Goal: Task Accomplishment & Management: Manage account settings

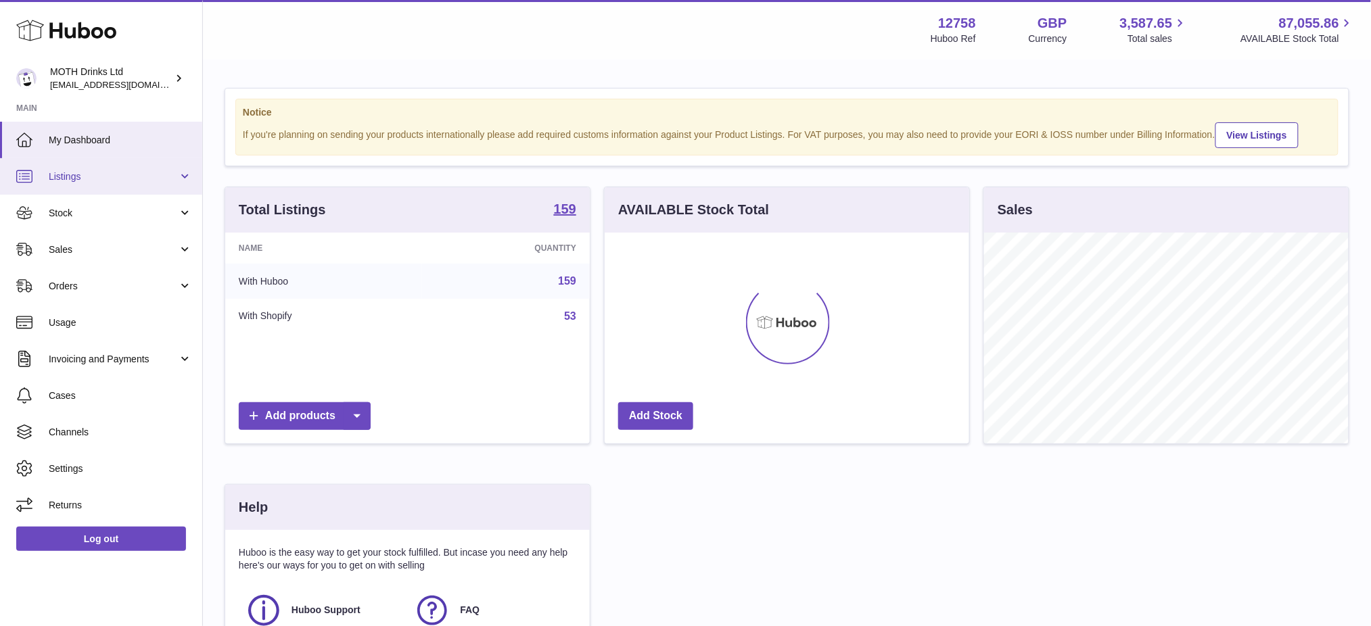
scroll to position [676300, 676147]
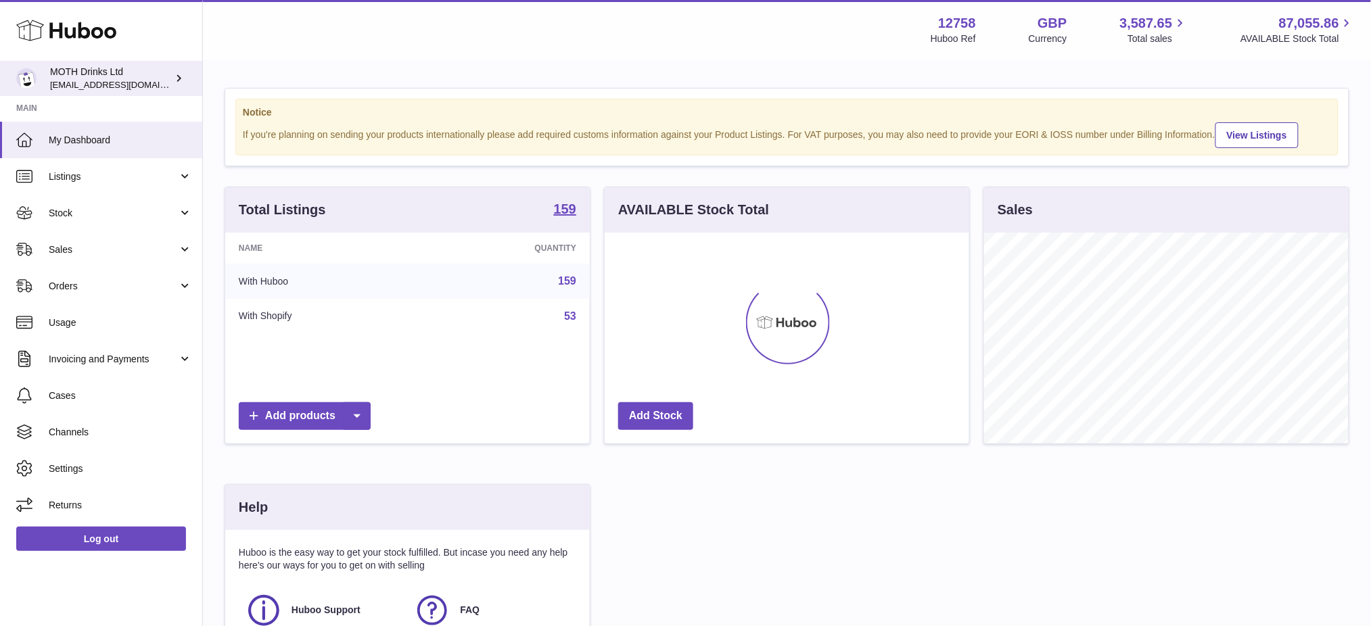
click at [76, 70] on div "MOTH Drinks Ltd internalAdmin-12758@internal.huboo.com" at bounding box center [111, 79] width 122 height 26
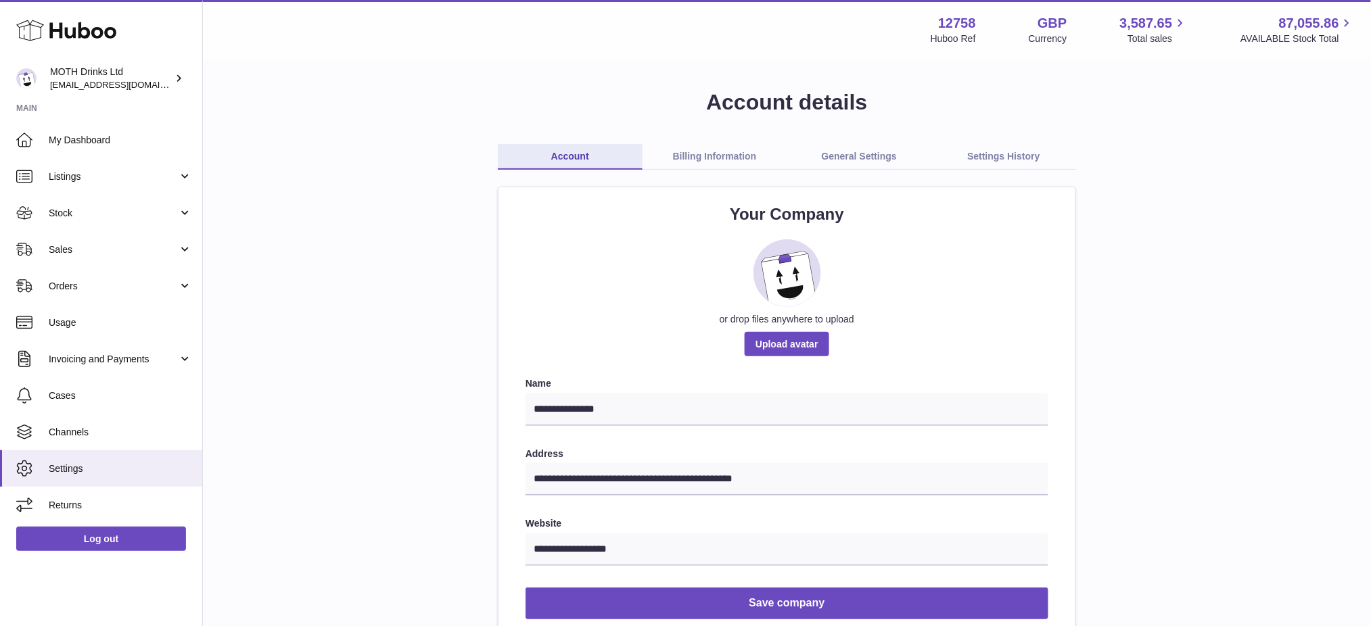
click at [860, 156] on link "General Settings" at bounding box center [859, 157] width 145 height 26
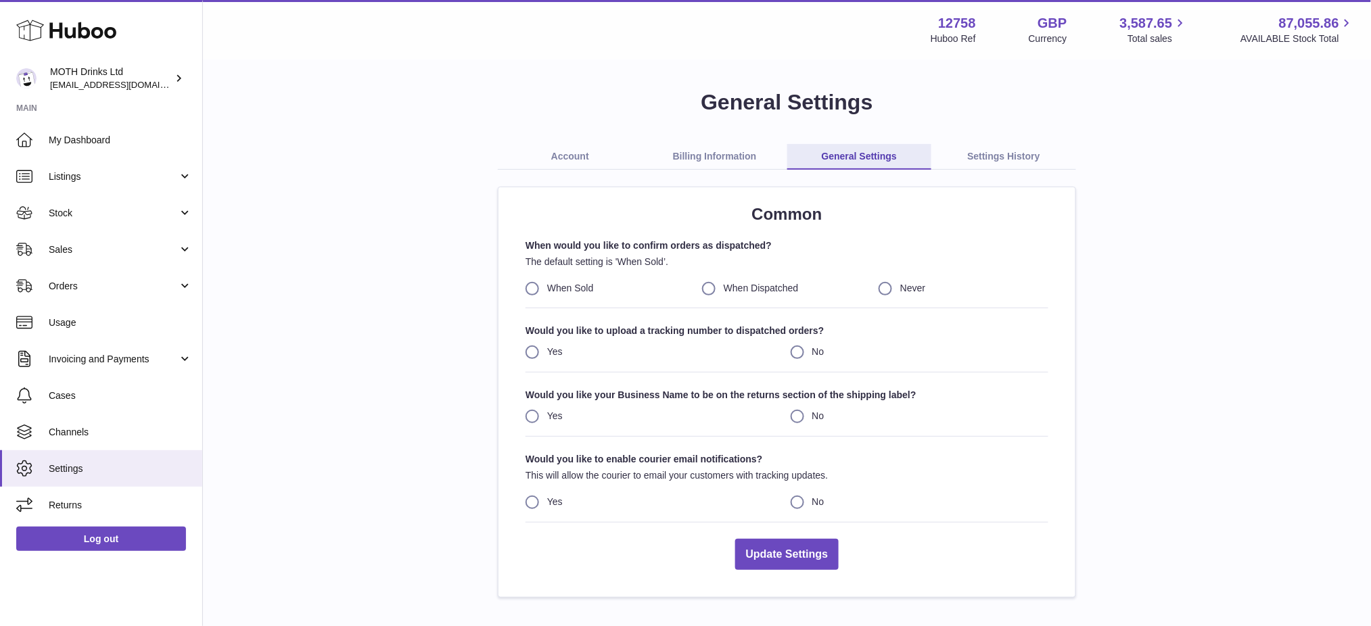
click at [718, 156] on link "Billing Information" at bounding box center [715, 157] width 145 height 26
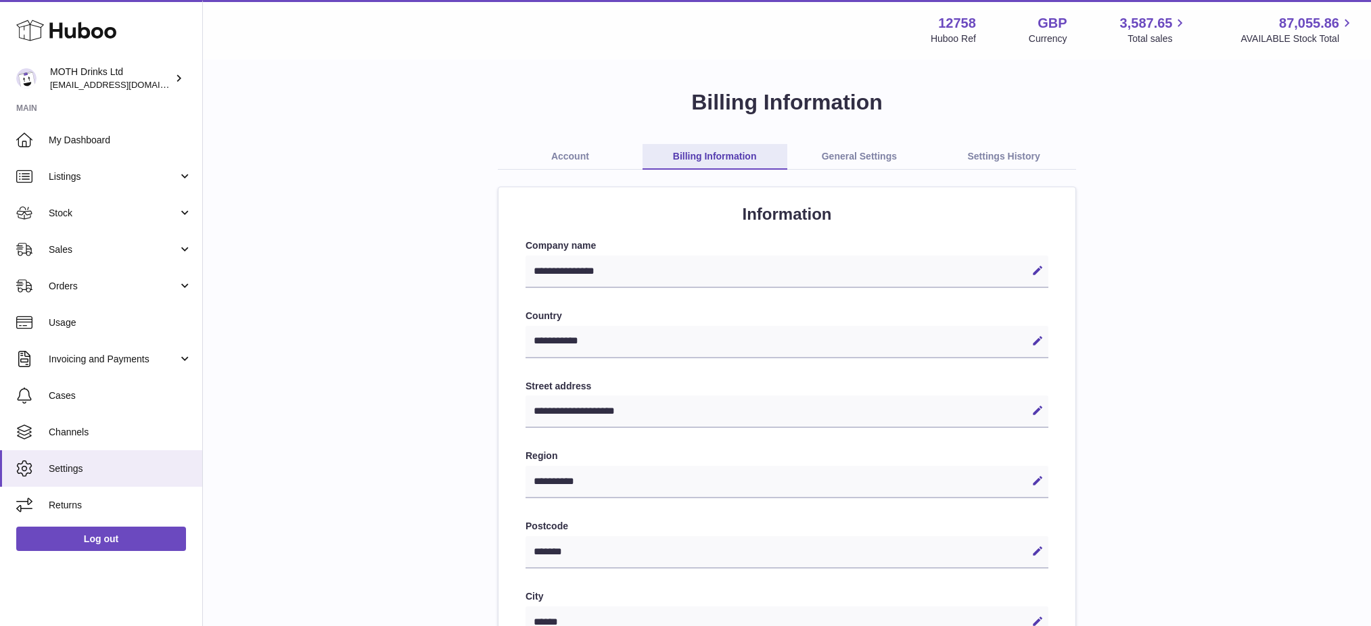
select select "**"
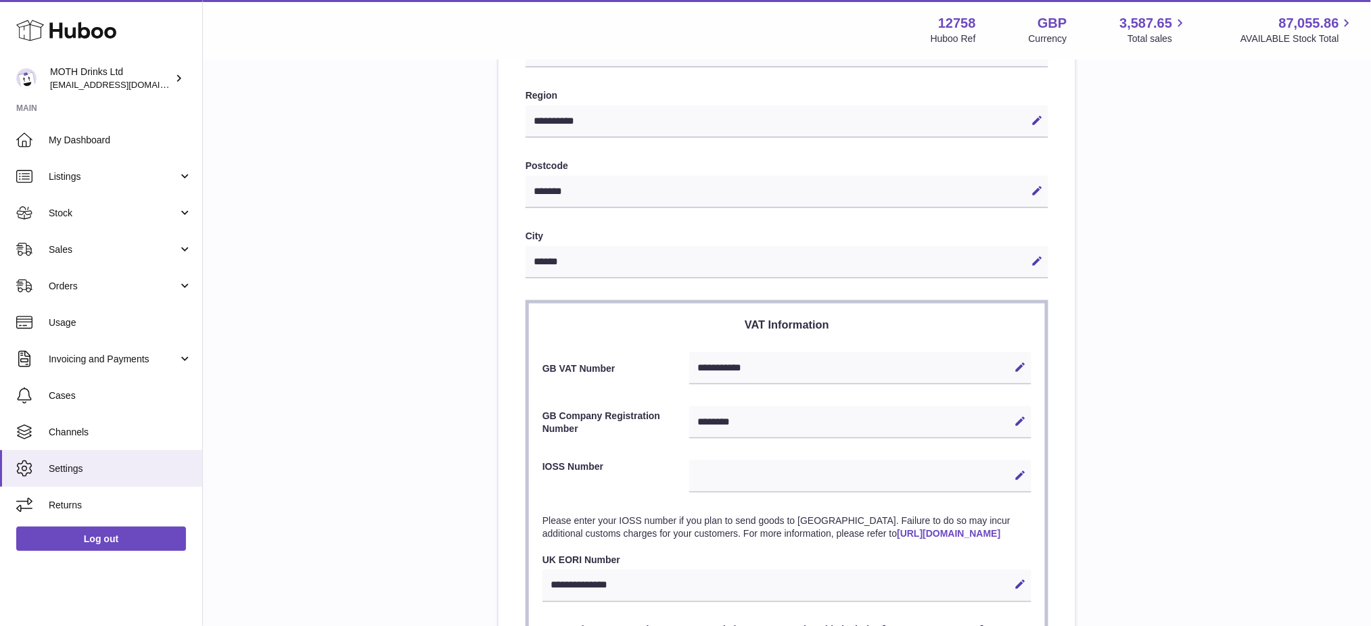
scroll to position [586, 0]
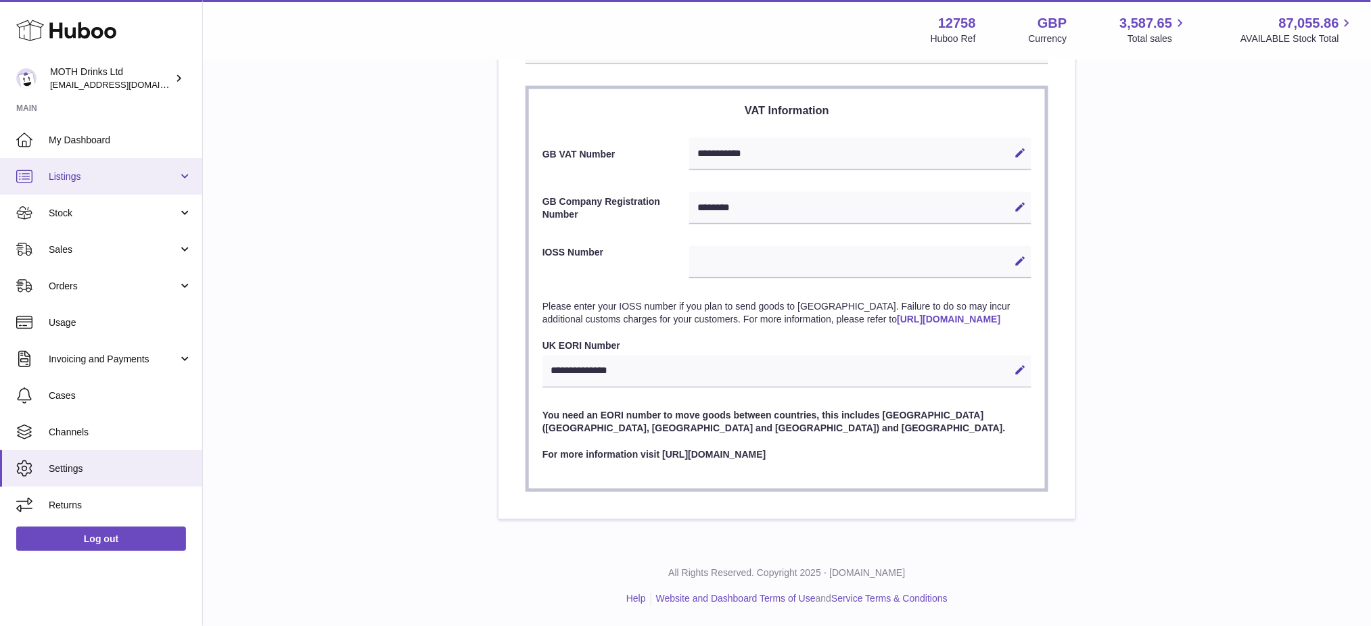
click at [83, 181] on span "Listings" at bounding box center [113, 176] width 129 height 13
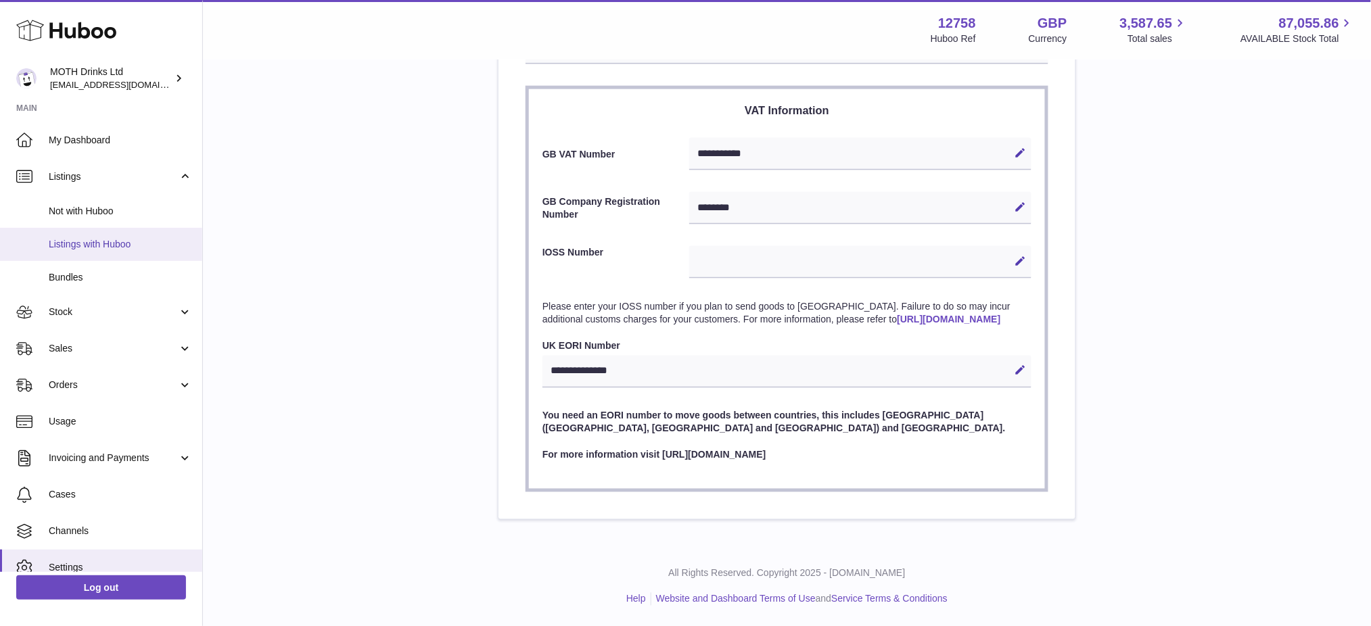
click at [100, 250] on span "Listings with Huboo" at bounding box center [120, 244] width 143 height 13
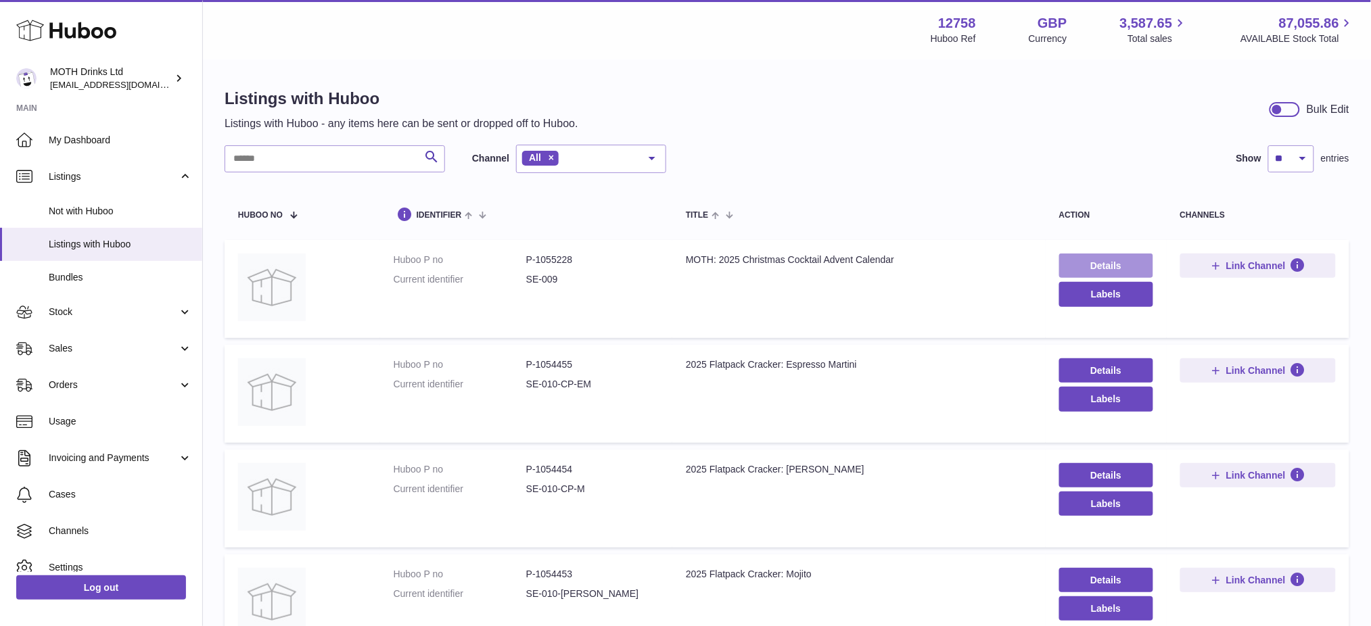
click at [1105, 254] on link "Details" at bounding box center [1106, 266] width 94 height 24
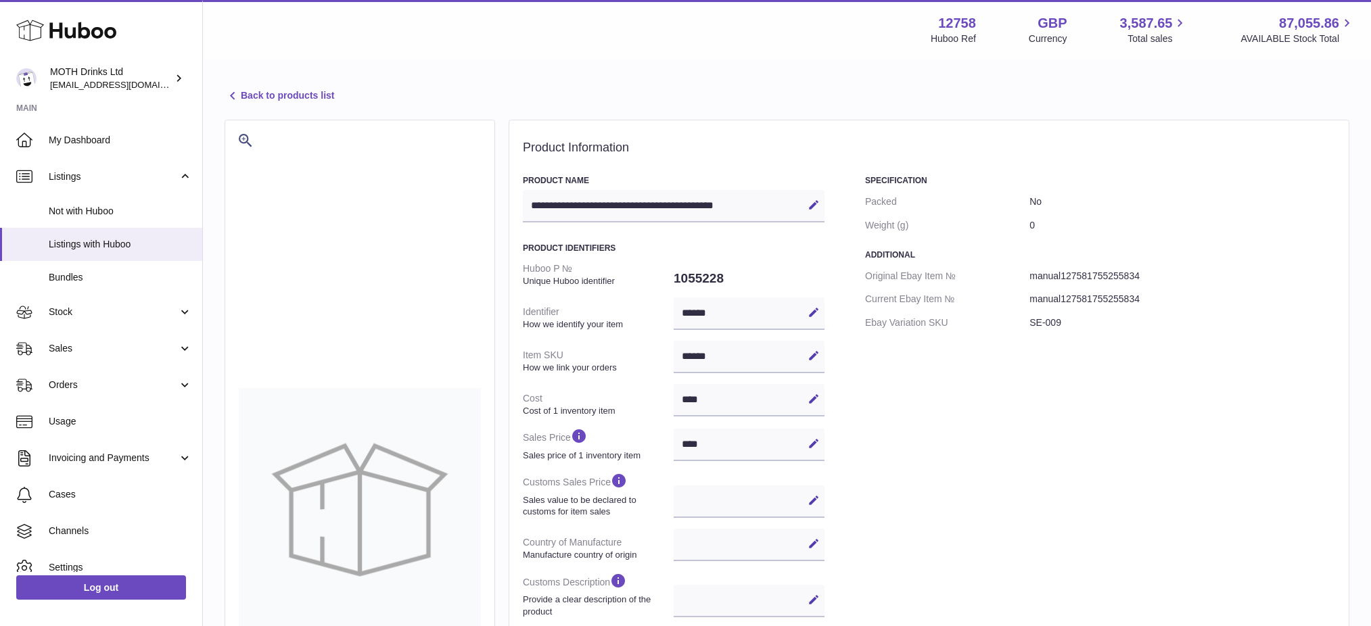
select select
select select "****"
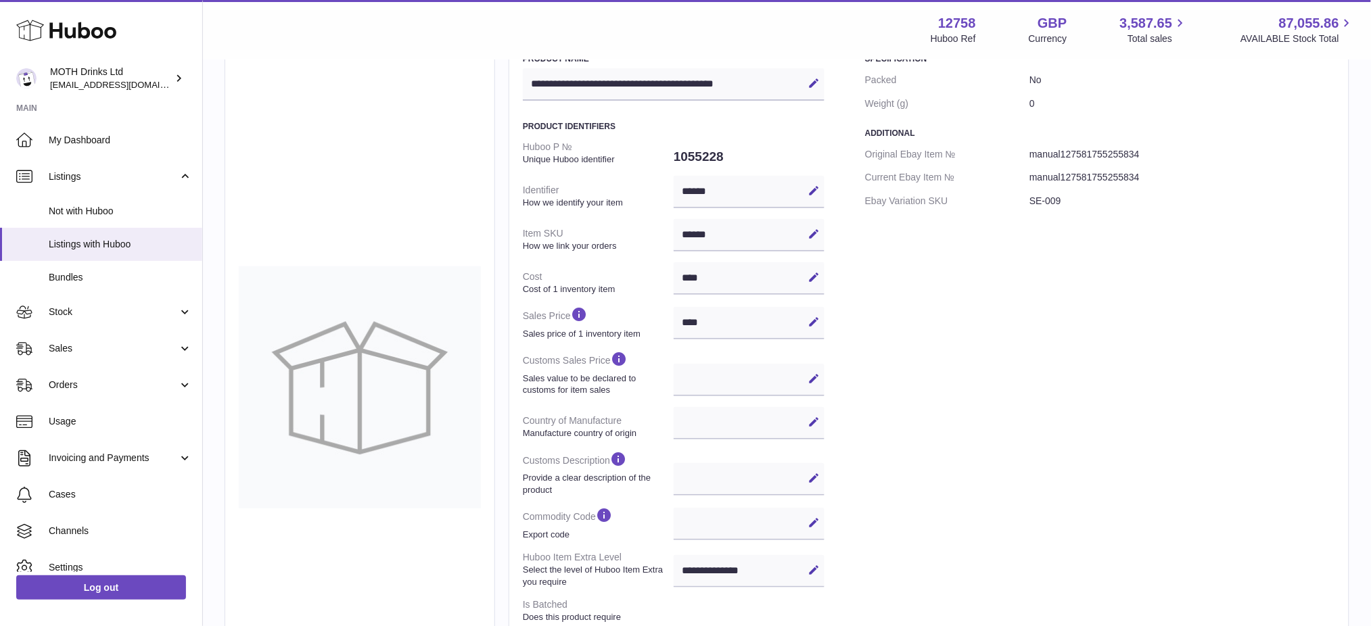
scroll to position [90, 0]
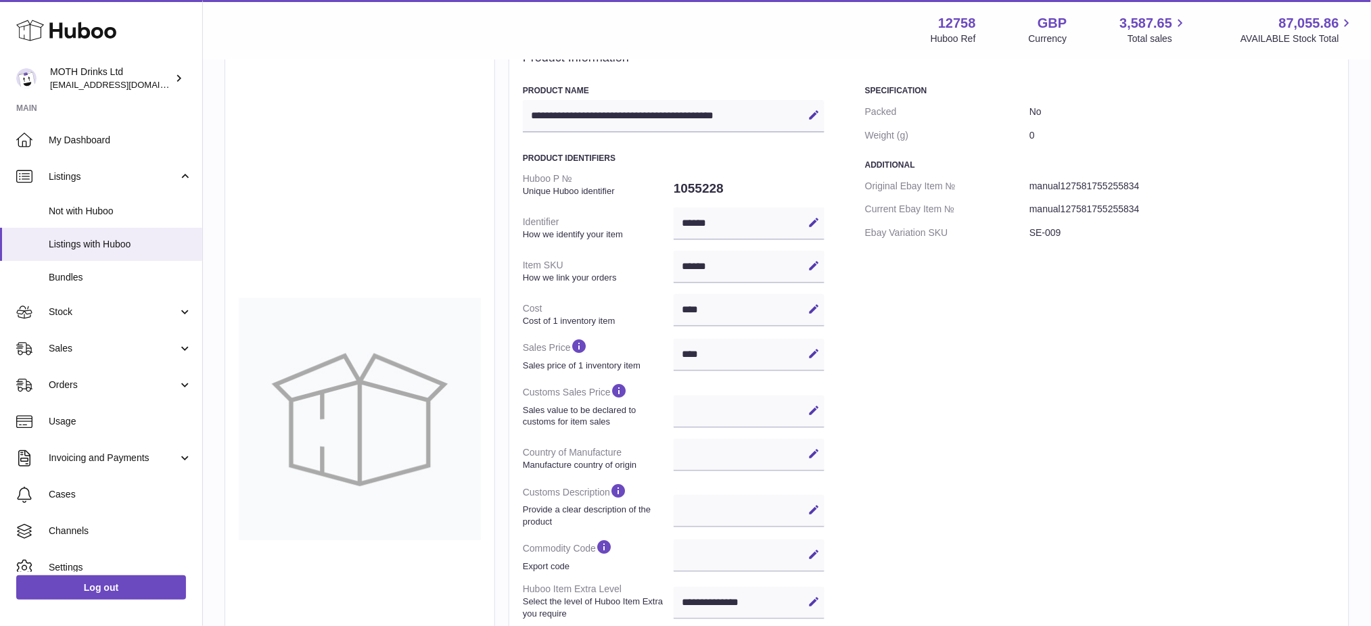
click at [1285, 334] on div "Specification Packed No Weight (g) 0 Additional Original Ebay Item № manual1275…" at bounding box center [1100, 450] width 470 height 730
drag, startPoint x: 83, startPoint y: 90, endPoint x: 90, endPoint y: 89, distance: 6.8
click at [83, 90] on span "[EMAIL_ADDRESS][DOMAIN_NAME]" at bounding box center [124, 84] width 149 height 11
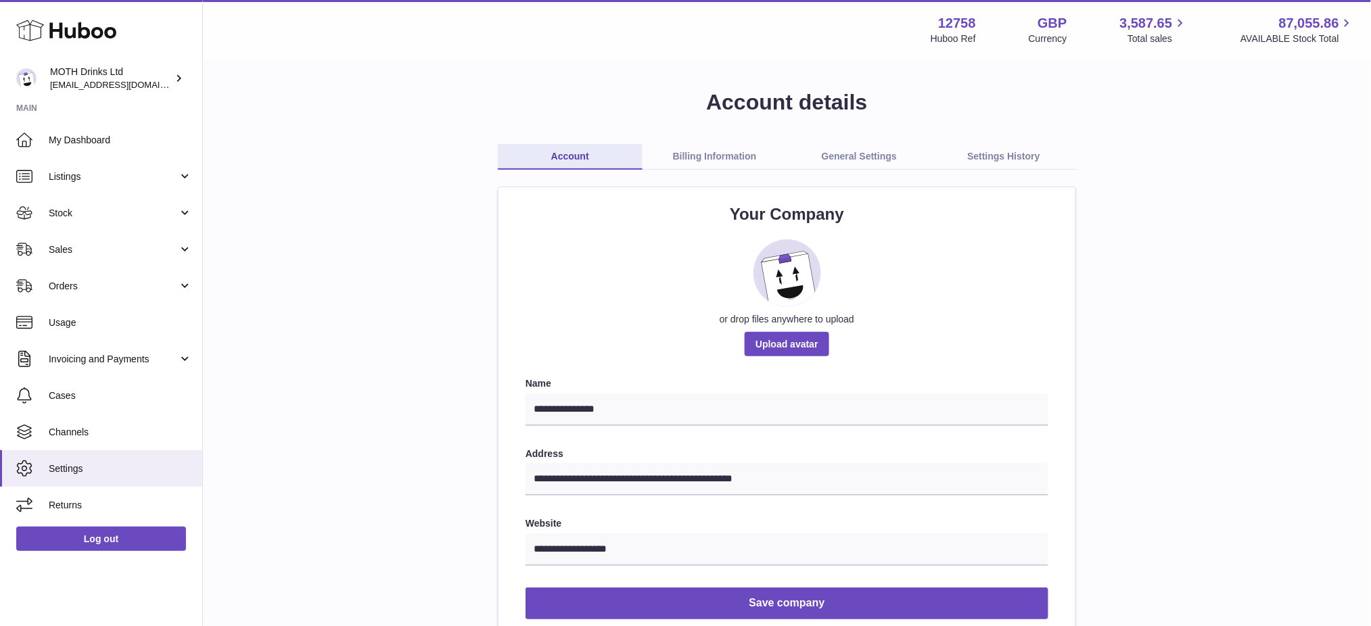
click at [735, 168] on link "Billing Information" at bounding box center [715, 157] width 145 height 26
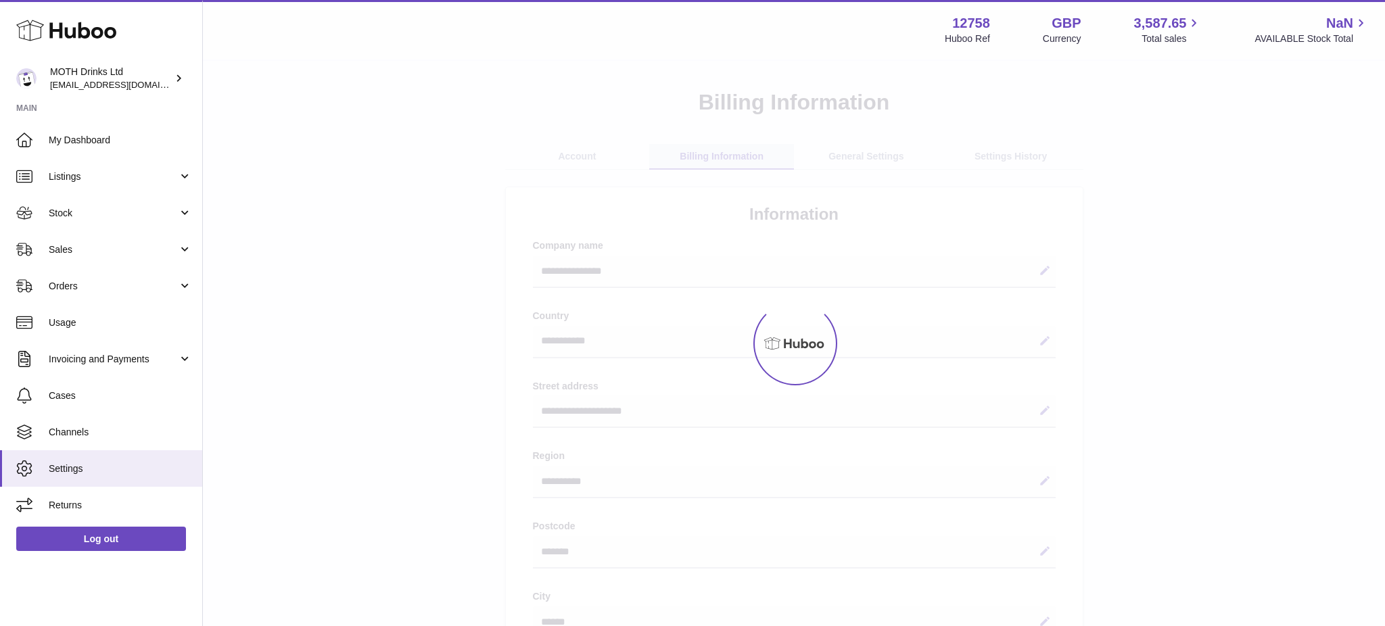
select select "**"
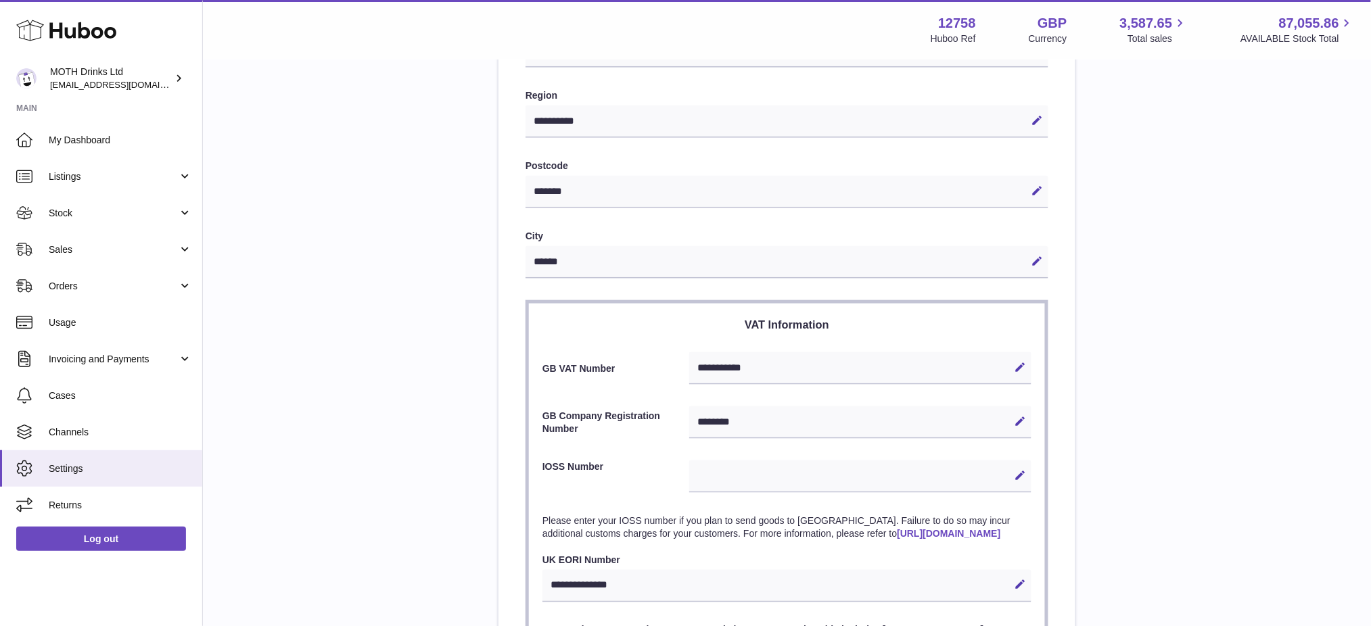
scroll to position [586, 0]
